Goal: Task Accomplishment & Management: Manage account settings

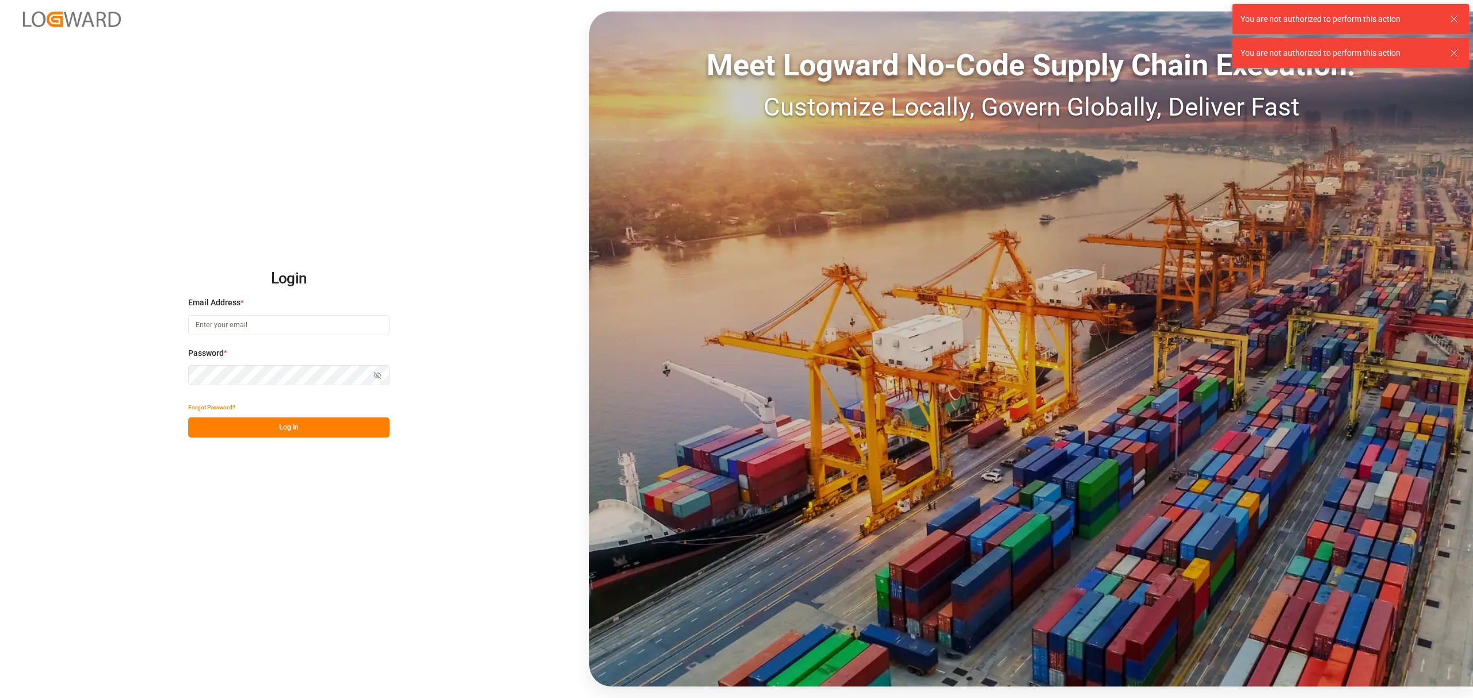
type input "[PERSON_NAME][EMAIL_ADDRESS][PERSON_NAME][DOMAIN_NAME]"
click at [293, 427] on button "Log In" at bounding box center [288, 428] width 201 height 20
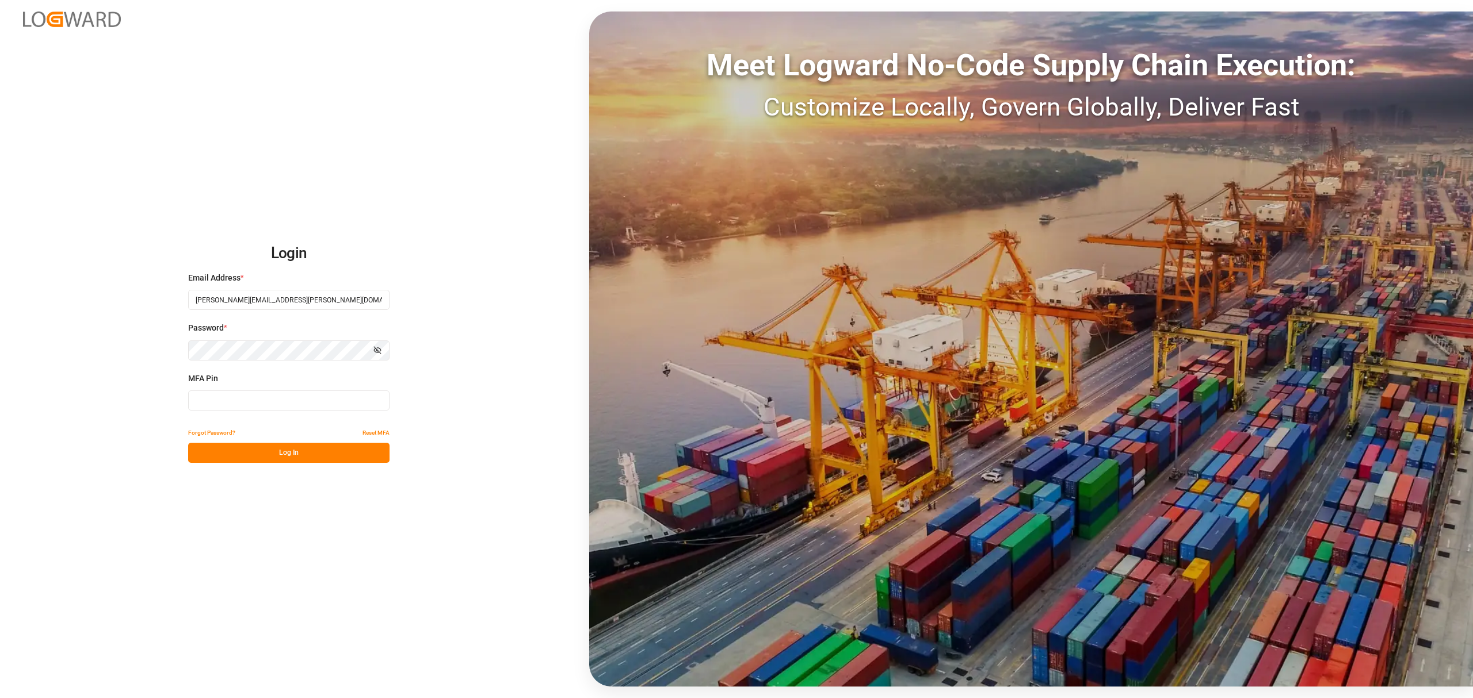
click at [253, 406] on input at bounding box center [288, 401] width 201 height 20
type input "626191"
click at [300, 453] on button "Log In" at bounding box center [288, 453] width 201 height 20
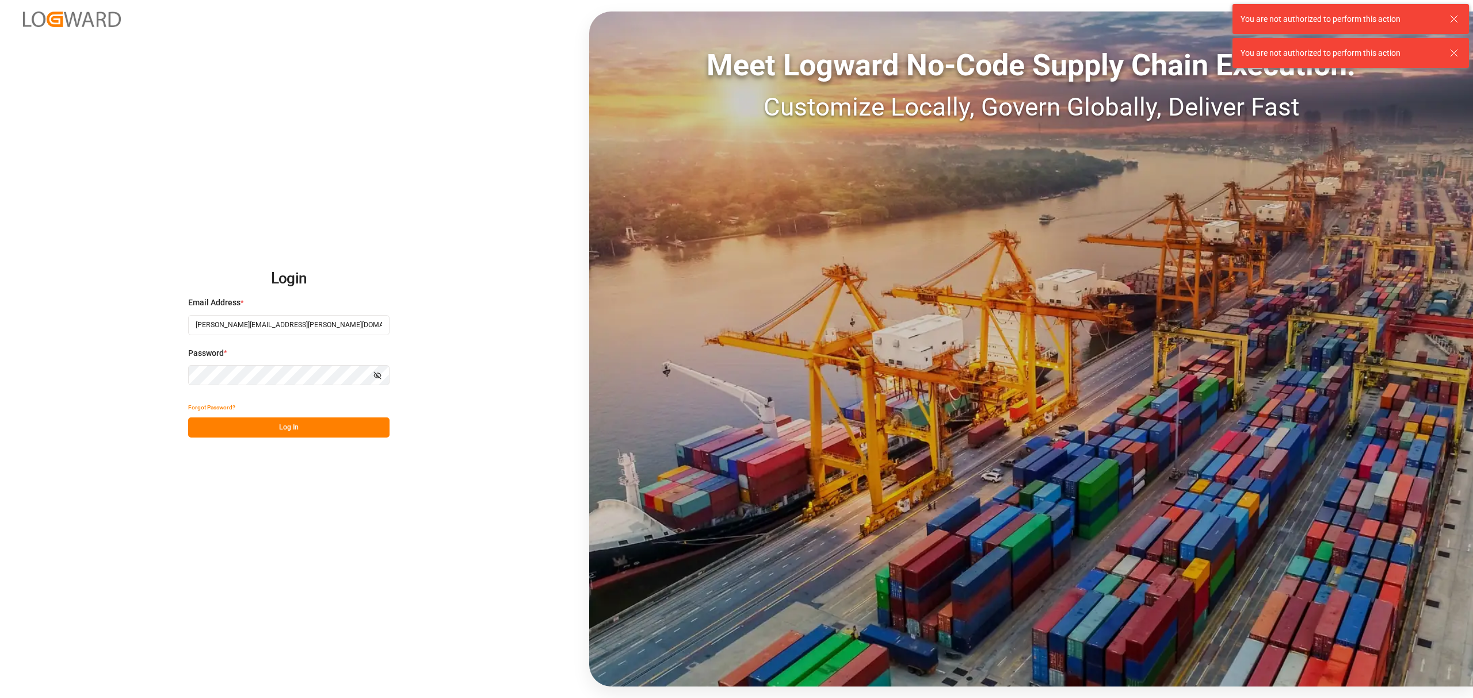
click at [278, 431] on button "Log In" at bounding box center [288, 428] width 201 height 20
